Goal: Information Seeking & Learning: Learn about a topic

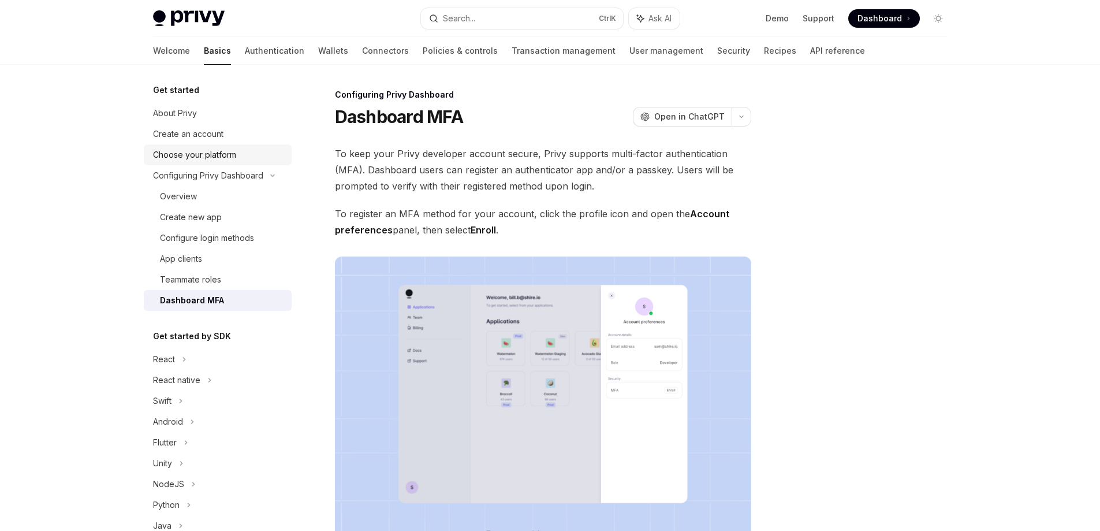
click at [192, 148] on div "Choose your platform" at bounding box center [194, 155] width 83 height 14
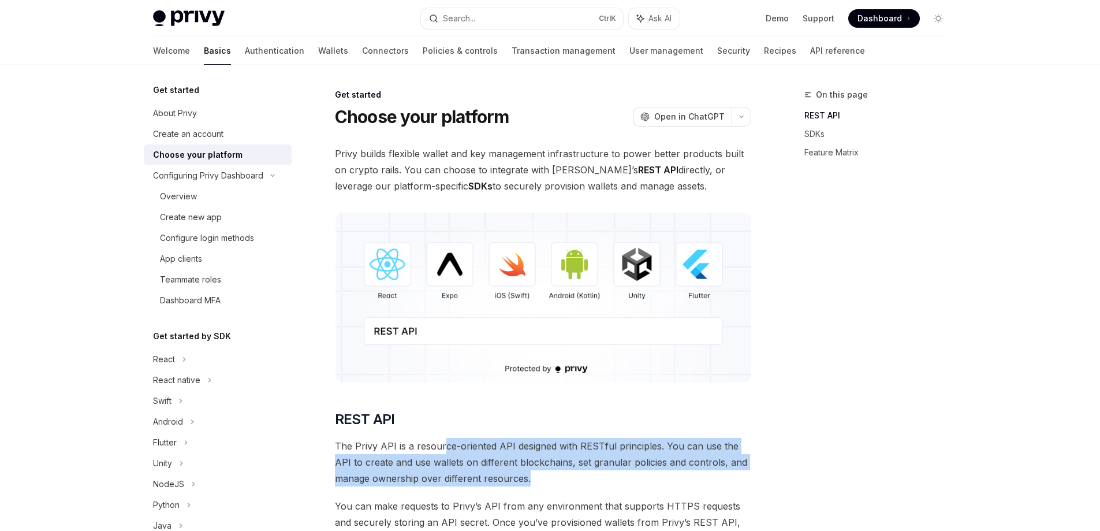
drag, startPoint x: 441, startPoint y: 433, endPoint x: 558, endPoint y: 480, distance: 126.7
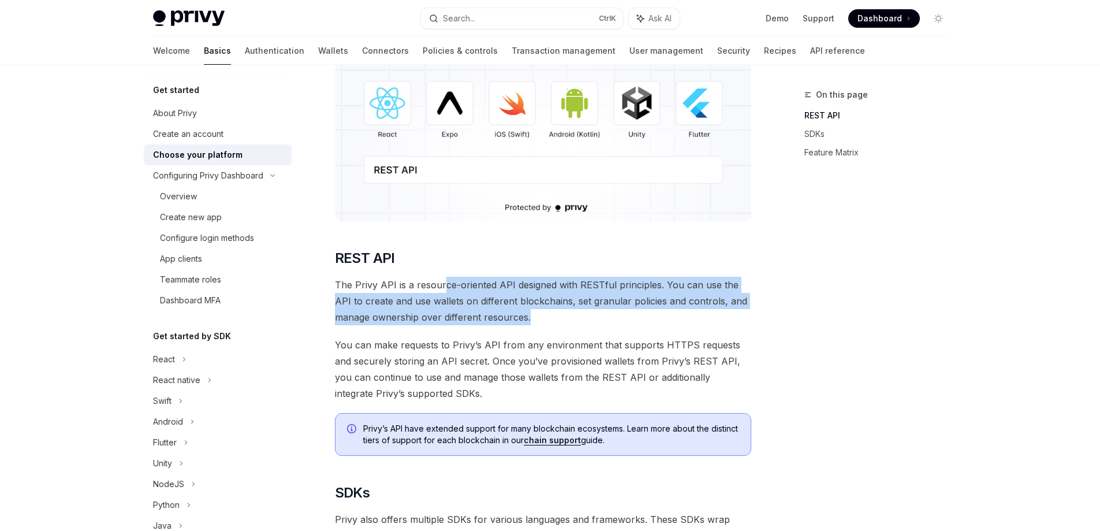
scroll to position [231, 0]
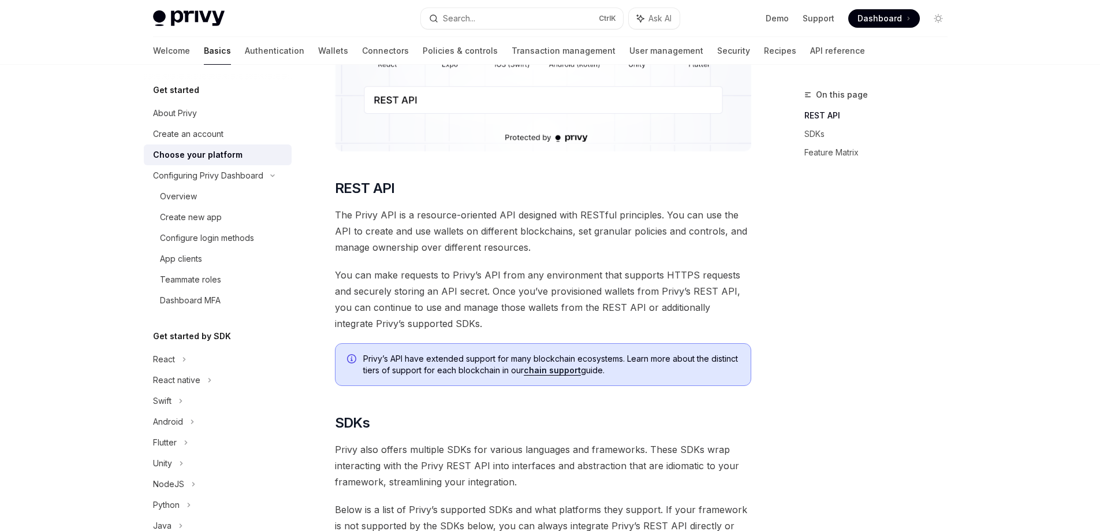
click at [468, 288] on span "You can make requests to Privy’s API from any environment that supports HTTPS r…" at bounding box center [543, 299] width 416 height 65
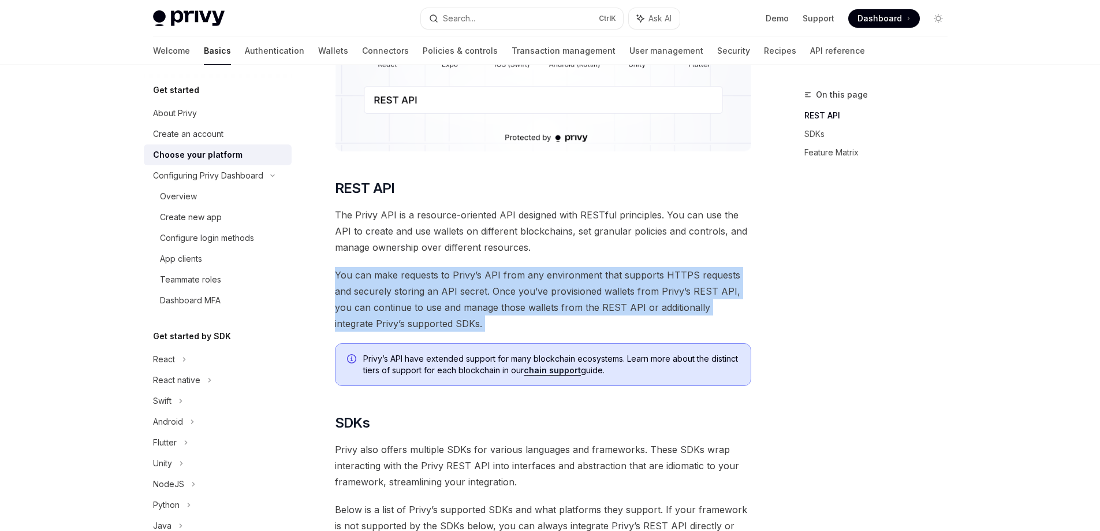
click at [468, 288] on span "You can make requests to Privy’s API from any environment that supports HTTPS r…" at bounding box center [543, 299] width 416 height 65
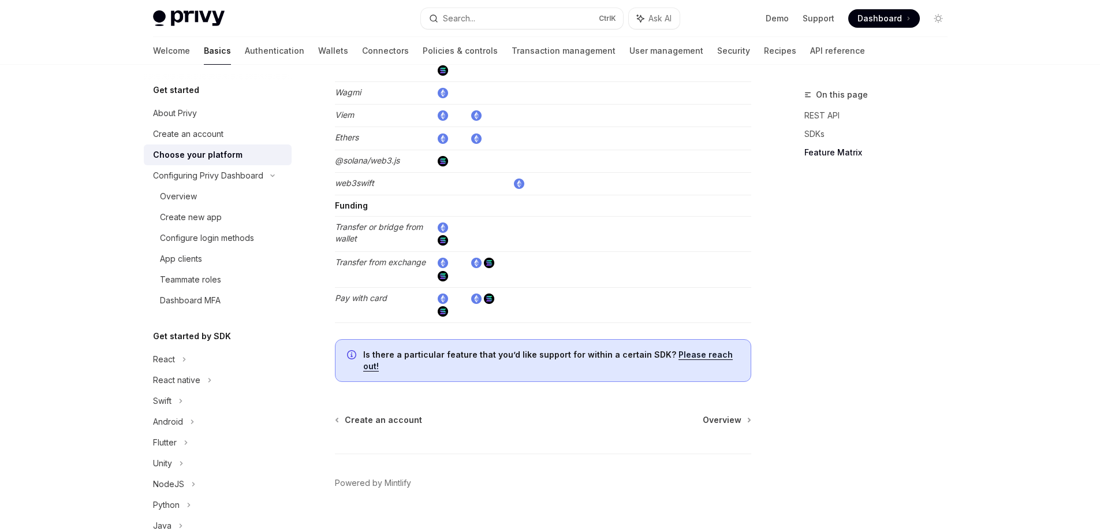
scroll to position [2126, 0]
type textarea "*"
